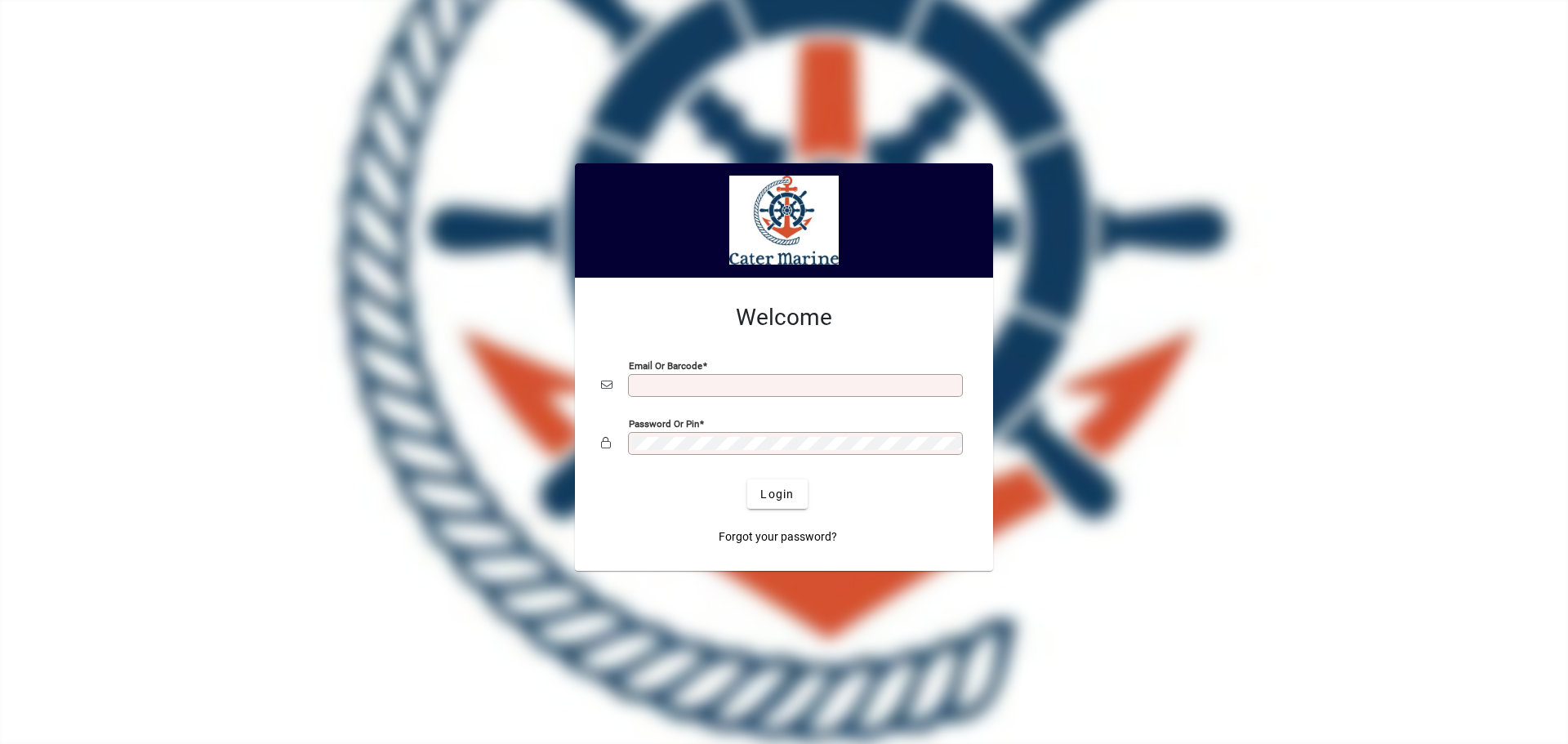
click at [657, 393] on div "Email or Barcode" at bounding box center [795, 385] width 335 height 23
type input "**********"
click at [747, 480] on button "Login" at bounding box center [776, 495] width 60 height 30
